Goal: Navigation & Orientation: Find specific page/section

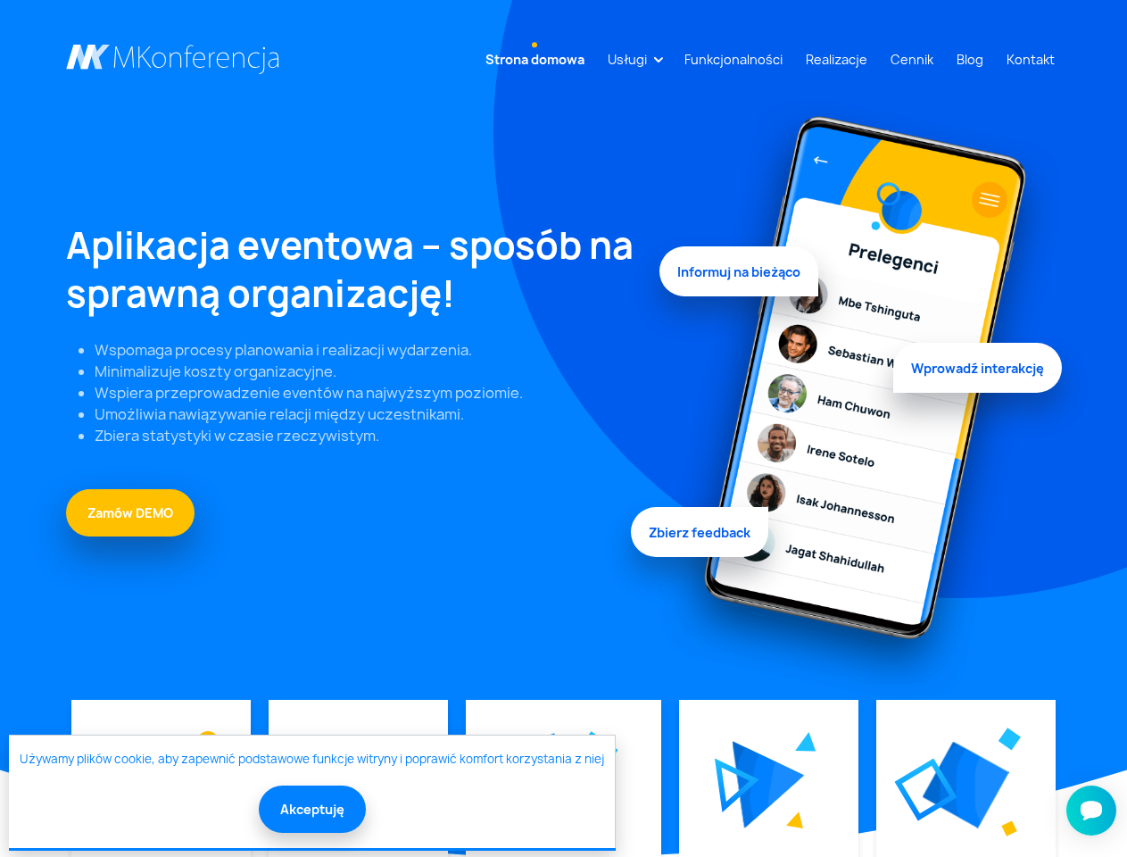
click at [631, 59] on link "Usługi" at bounding box center [627, 59] width 54 height 33
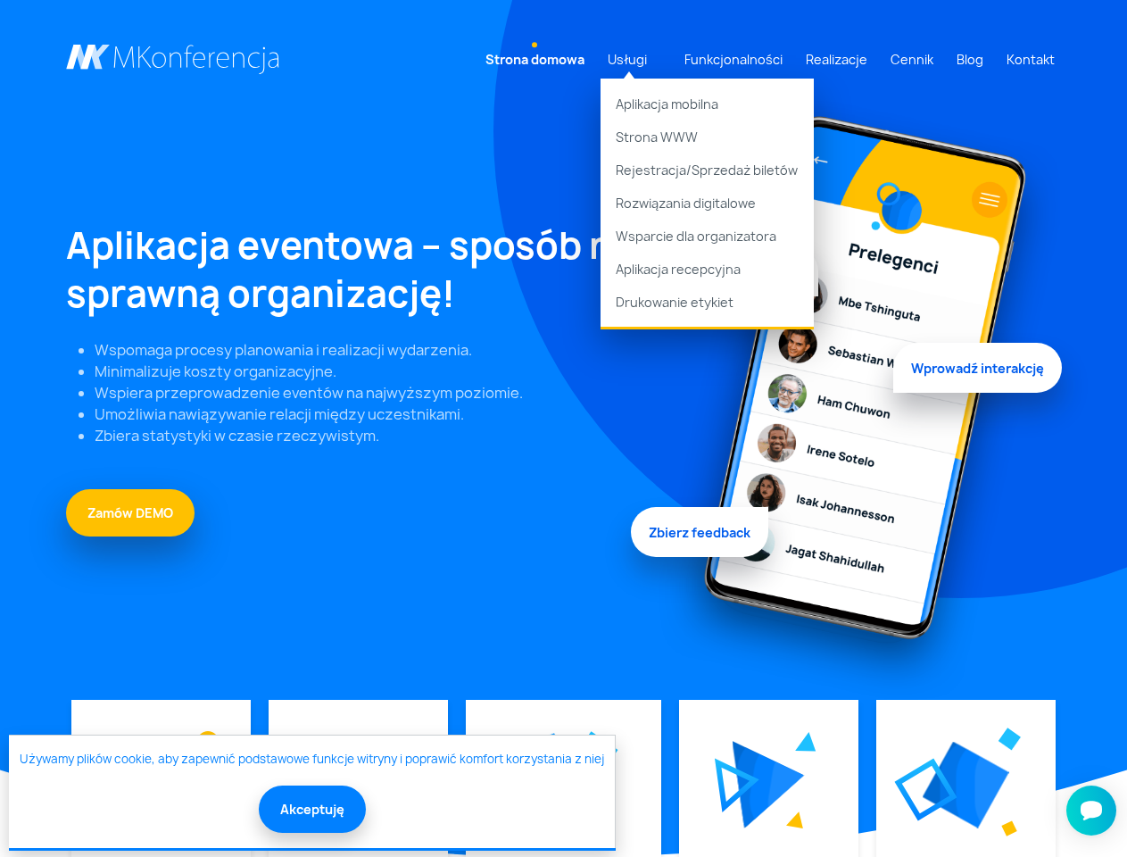
click at [767, 784] on img at bounding box center [769, 784] width 72 height 87
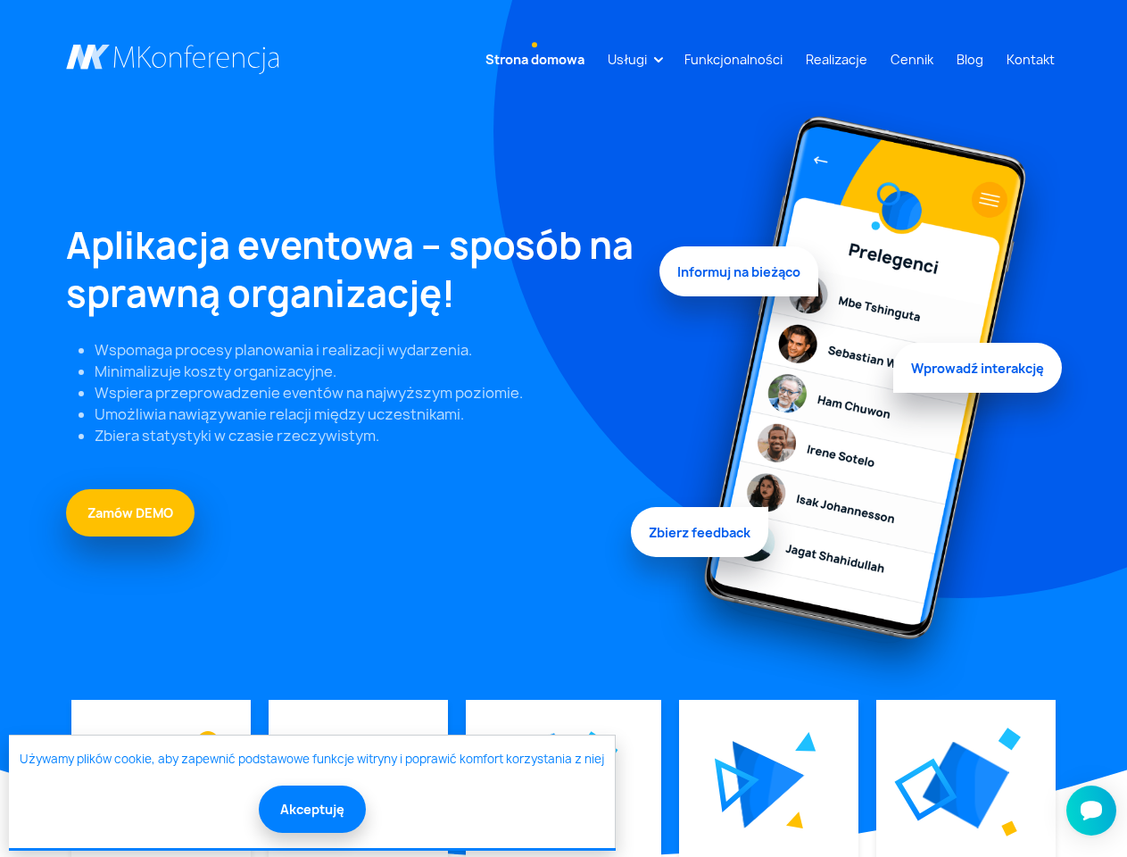
click at [965, 784] on img at bounding box center [966, 784] width 87 height 87
click at [311, 808] on button "Akceptuję" at bounding box center [312, 808] width 107 height 47
